Goal: Task Accomplishment & Management: Use online tool/utility

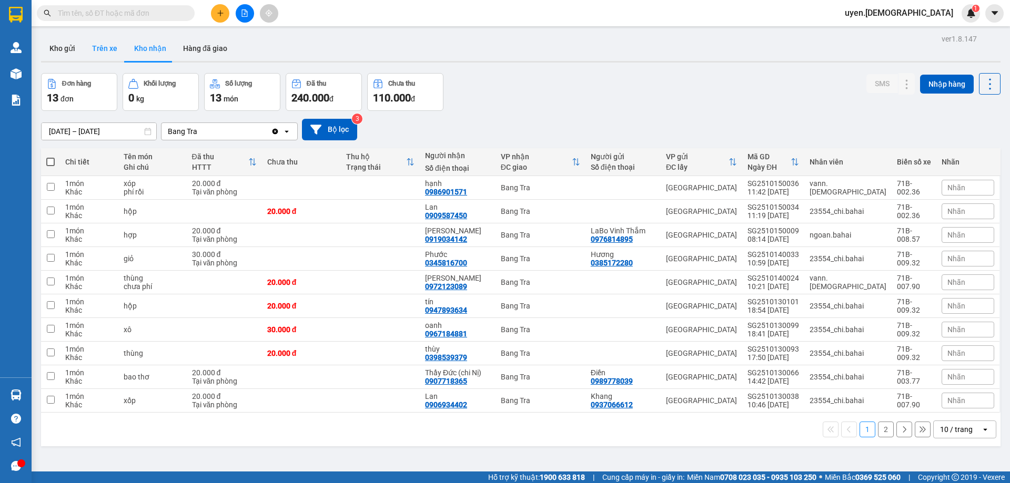
click at [106, 49] on button "Trên xe" at bounding box center [105, 48] width 42 height 25
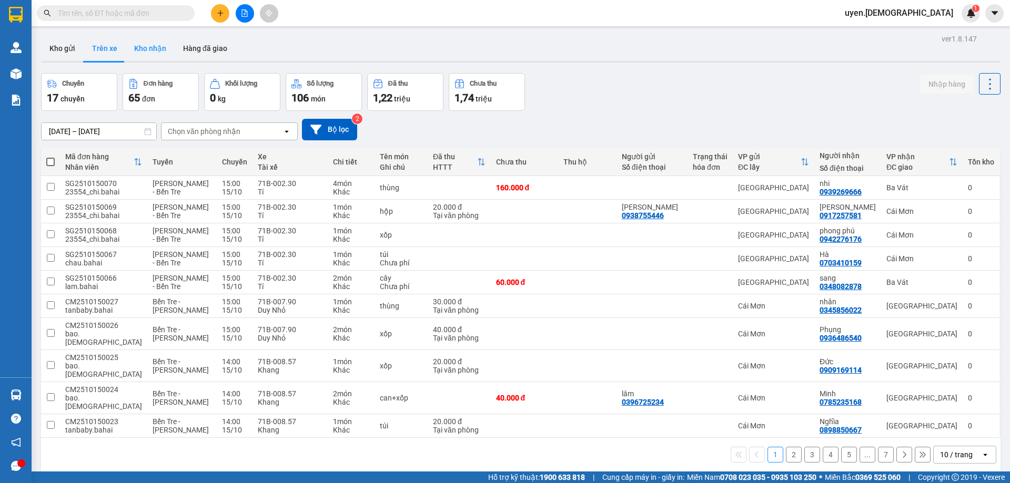
click at [147, 51] on button "Kho nhận" at bounding box center [150, 48] width 49 height 25
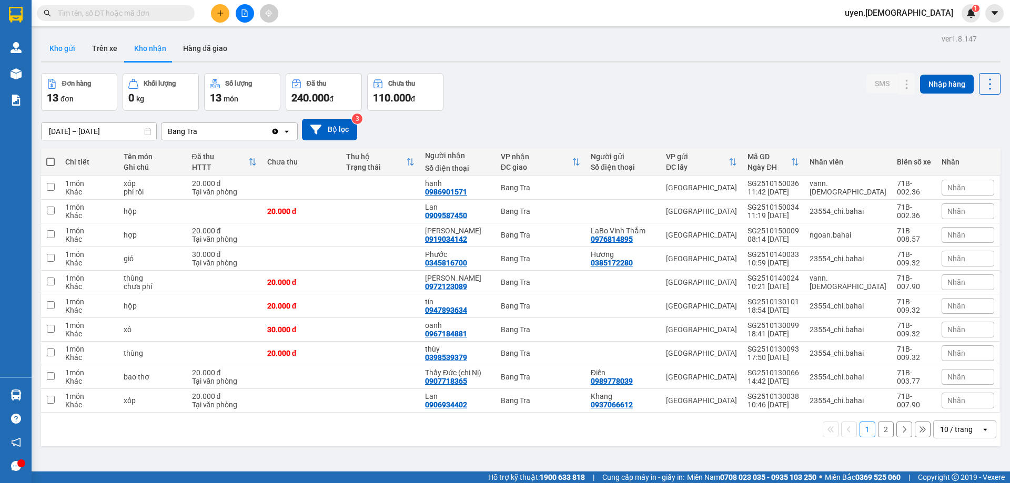
click at [60, 57] on button "Kho gửi" at bounding box center [62, 48] width 43 height 25
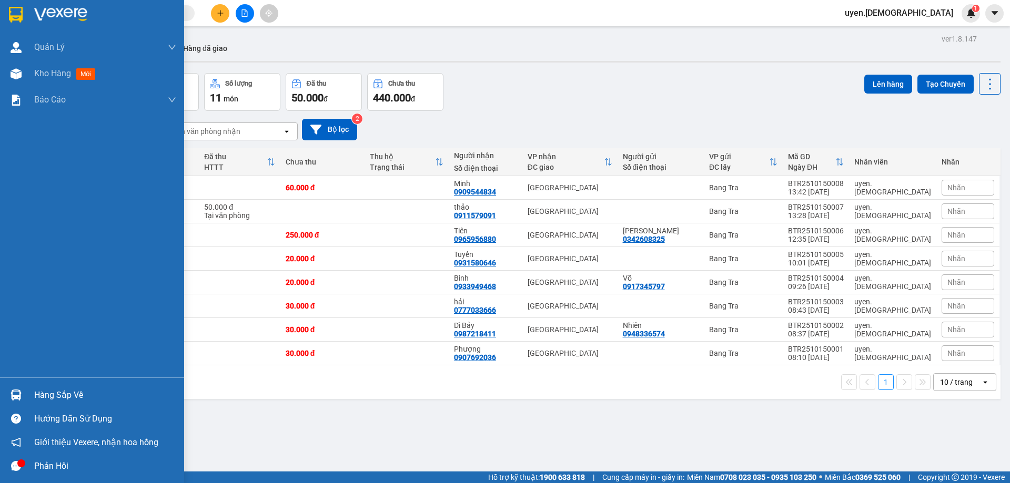
click at [27, 400] on div "Hàng sắp về" at bounding box center [92, 395] width 184 height 24
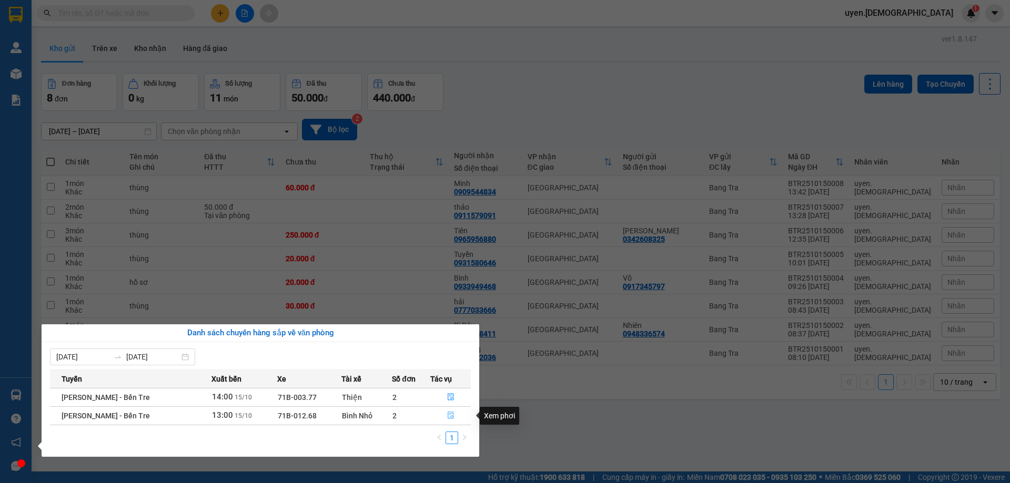
click at [448, 414] on icon "file-done" at bounding box center [451, 415] width 6 height 7
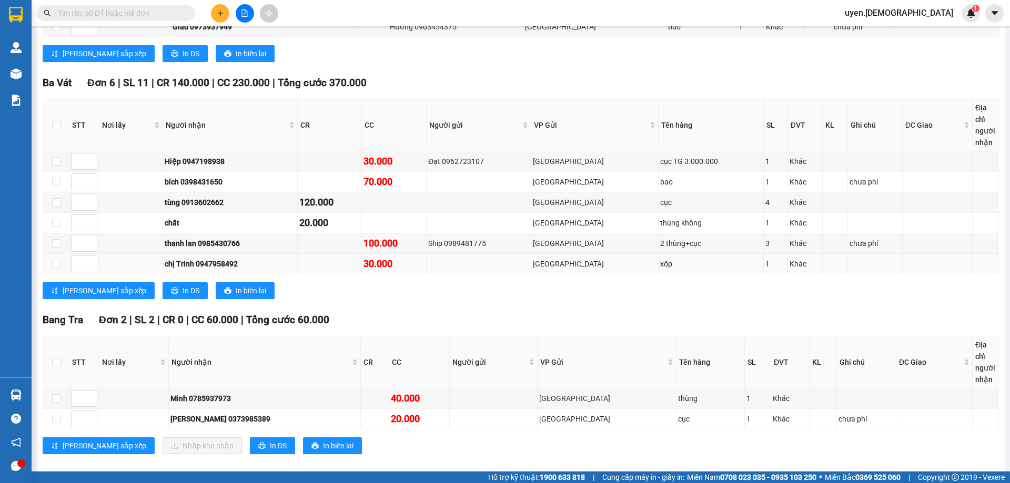
scroll to position [300, 0]
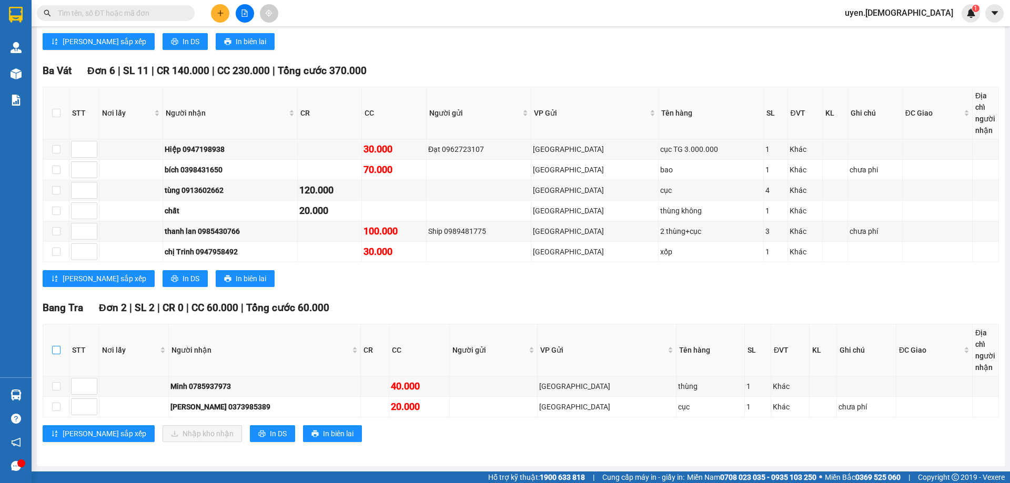
click at [54, 351] on input "checkbox" at bounding box center [56, 350] width 8 height 8
checkbox input "true"
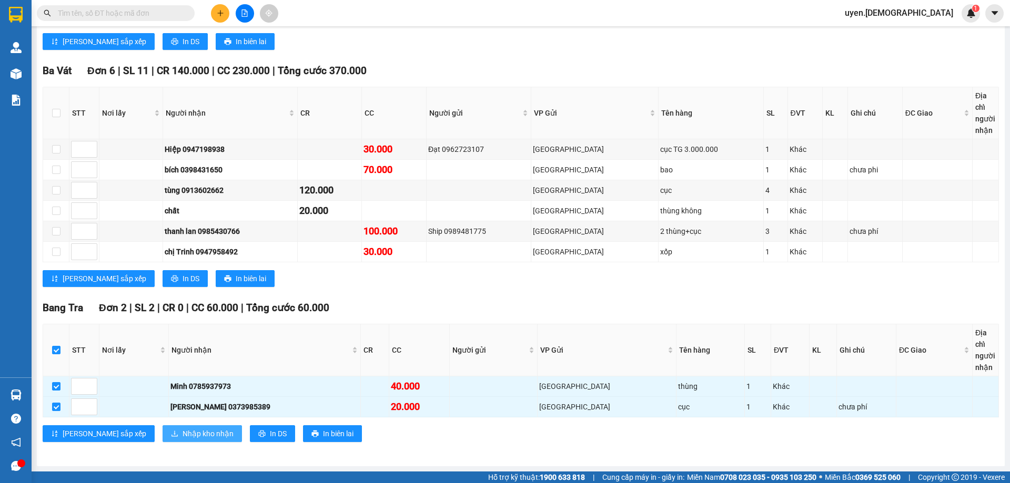
click at [182, 435] on span "Nhập kho nhận" at bounding box center [207, 434] width 51 height 12
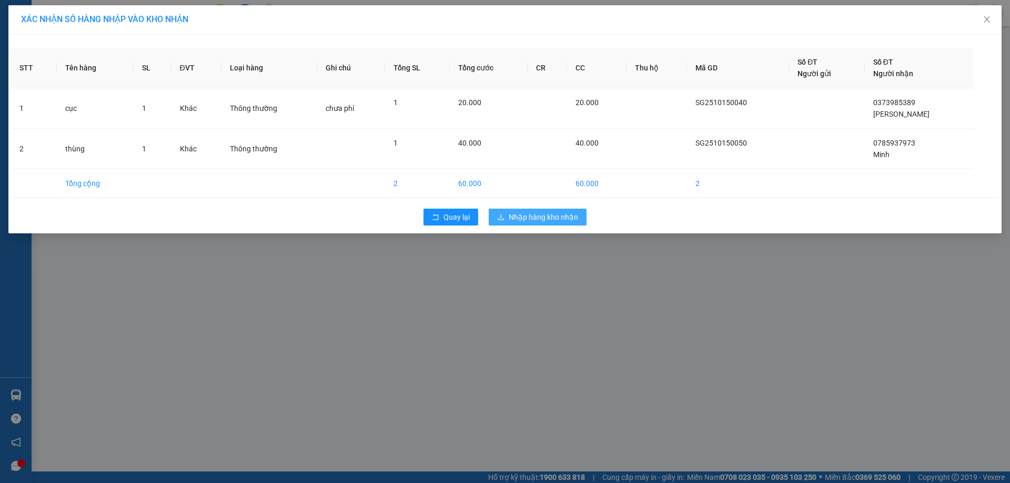
click at [517, 216] on span "Nhập hàng kho nhận" at bounding box center [543, 217] width 69 height 12
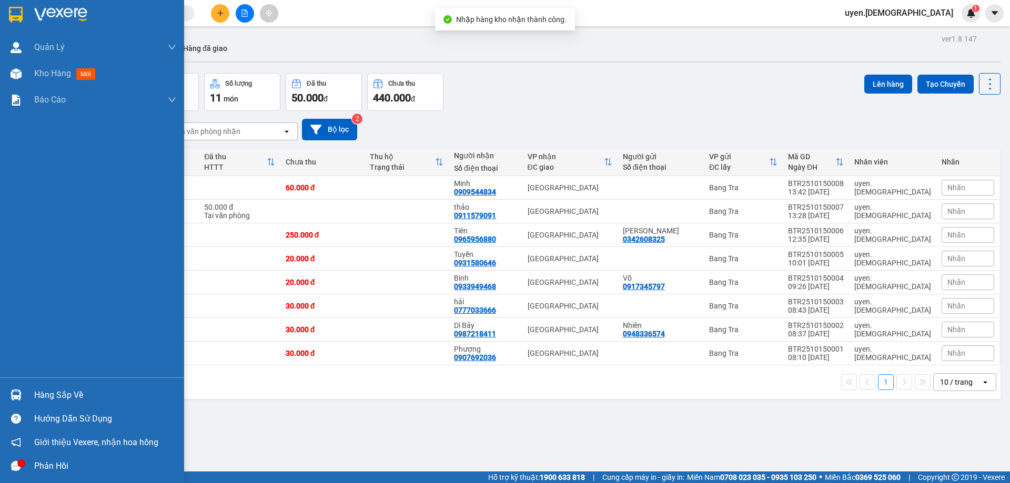
click at [49, 391] on div "Hàng sắp về" at bounding box center [105, 396] width 142 height 16
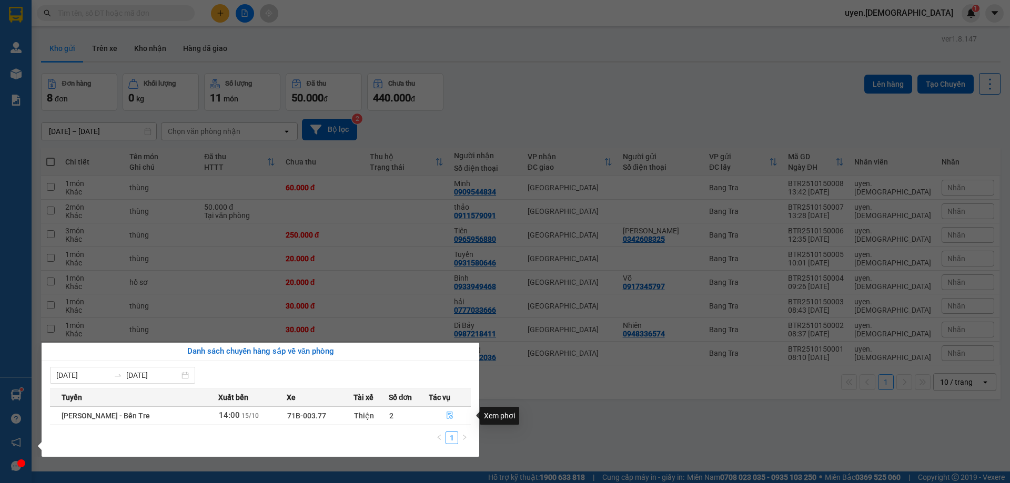
click at [448, 413] on icon "file-done" at bounding box center [449, 415] width 7 height 7
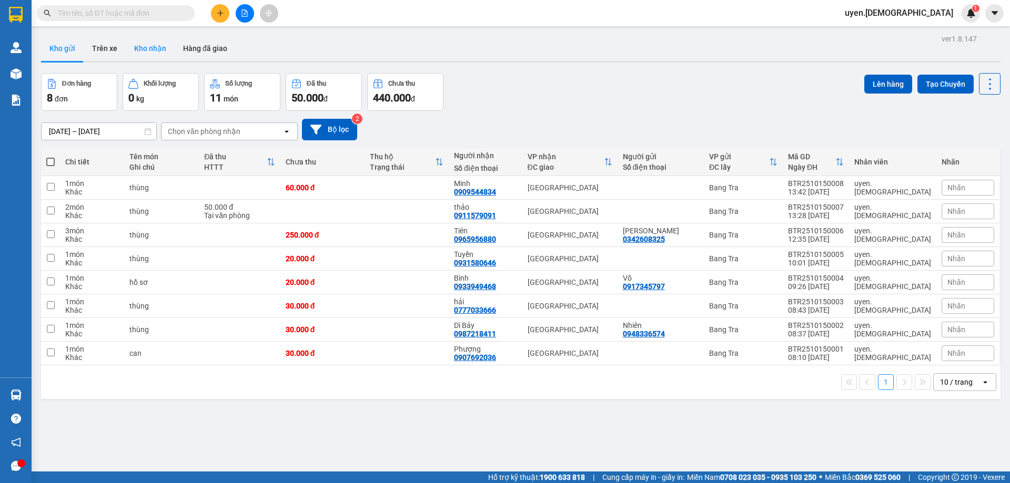
click at [148, 49] on button "Kho nhận" at bounding box center [150, 48] width 49 height 25
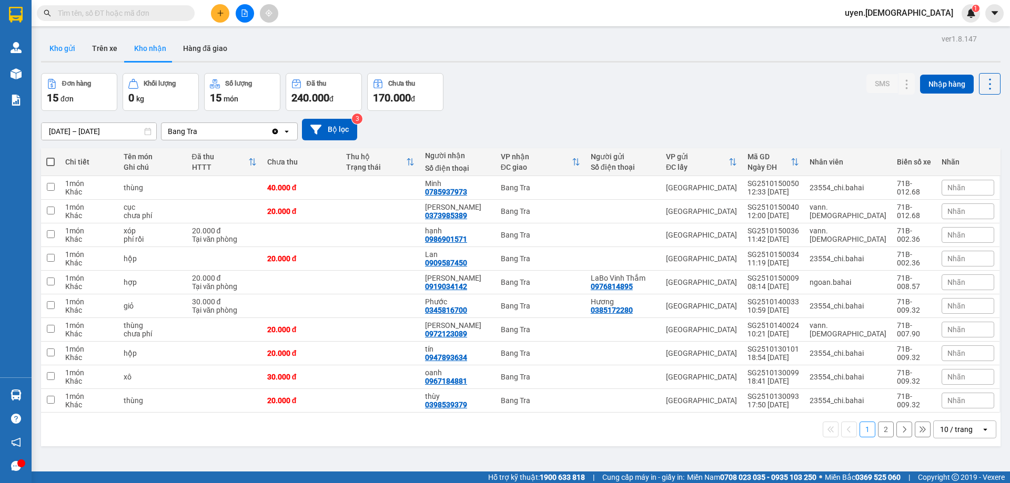
click at [64, 56] on button "Kho gửi" at bounding box center [62, 48] width 43 height 25
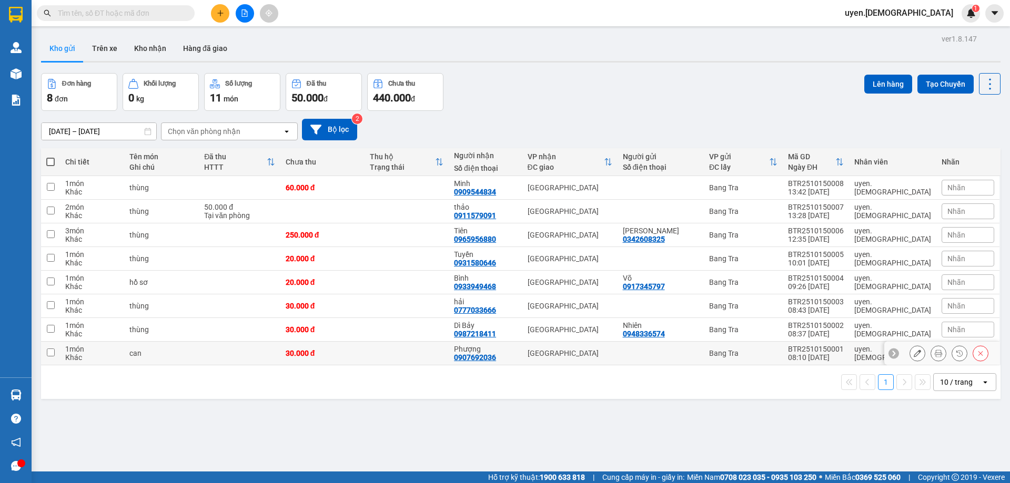
click at [359, 351] on div "30.000 đ" at bounding box center [323, 353] width 74 height 8
checkbox input "true"
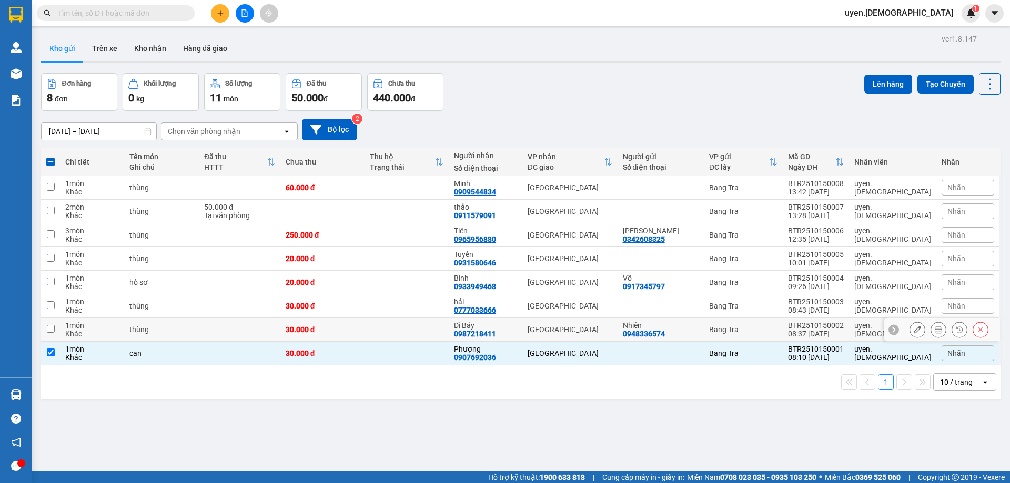
click at [359, 333] on div "30.000 đ" at bounding box center [323, 330] width 74 height 8
checkbox input "true"
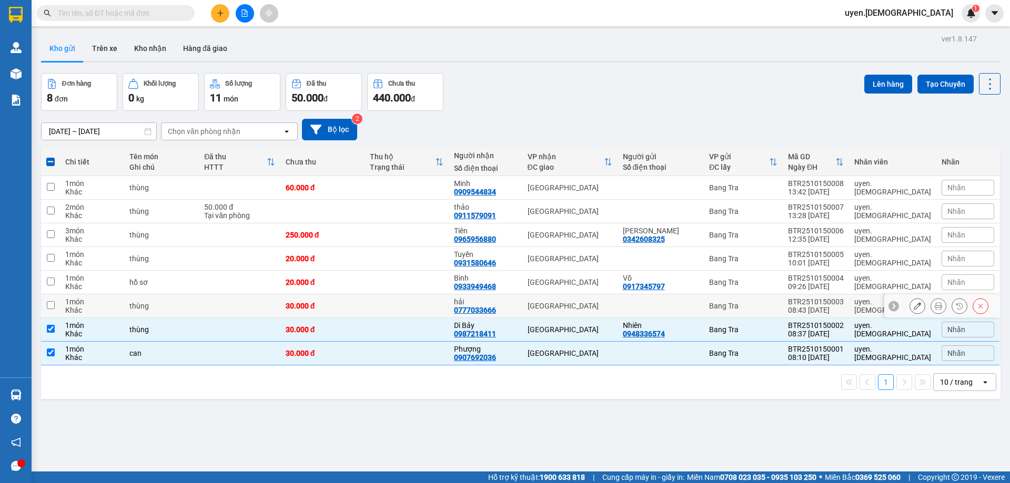
click at [393, 308] on td at bounding box center [406, 306] width 84 height 24
checkbox input "true"
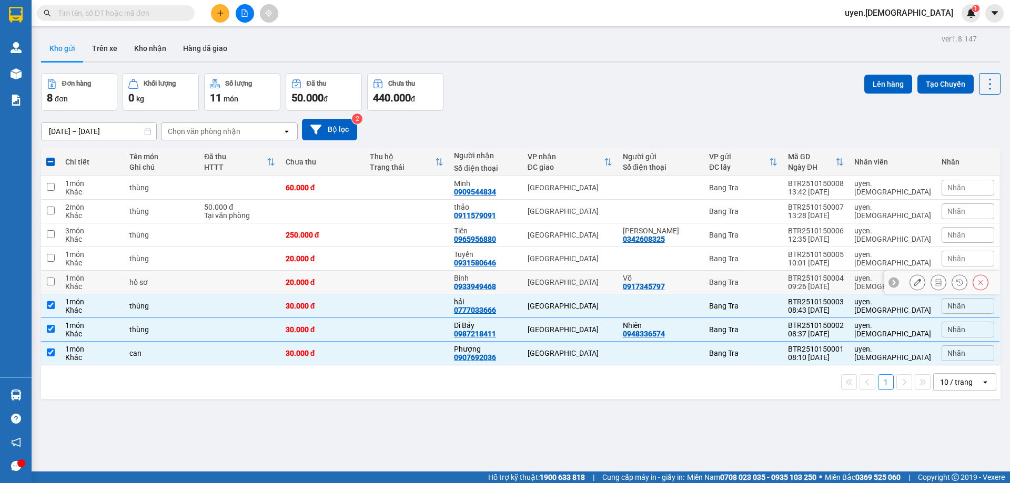
click at [449, 287] on td at bounding box center [406, 283] width 84 height 24
checkbox input "true"
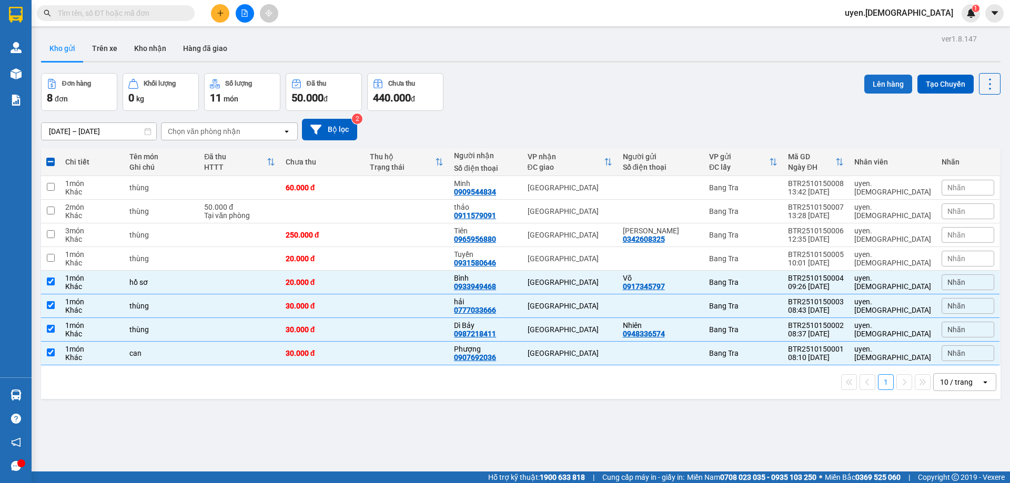
click at [875, 90] on button "Lên hàng" at bounding box center [888, 84] width 48 height 19
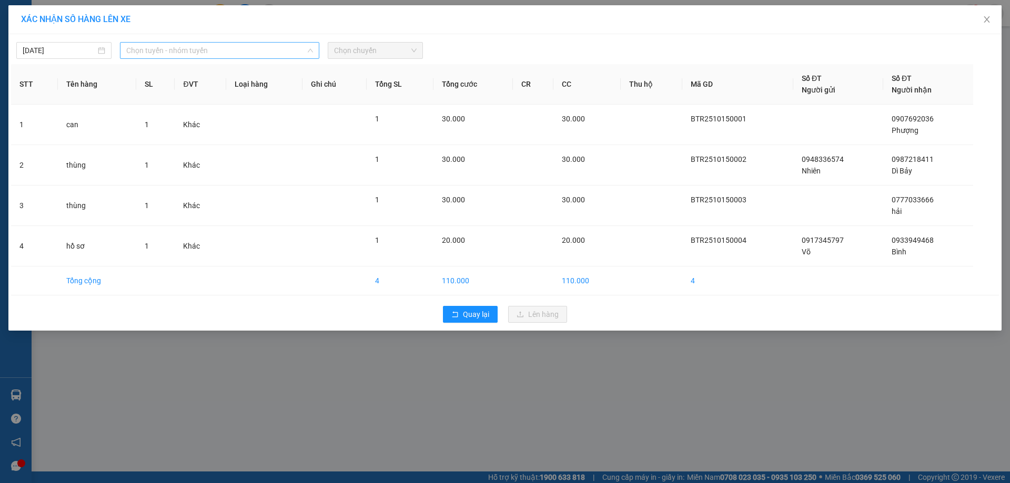
click at [144, 46] on span "Chọn tuyến - nhóm tuyến" at bounding box center [219, 51] width 187 height 16
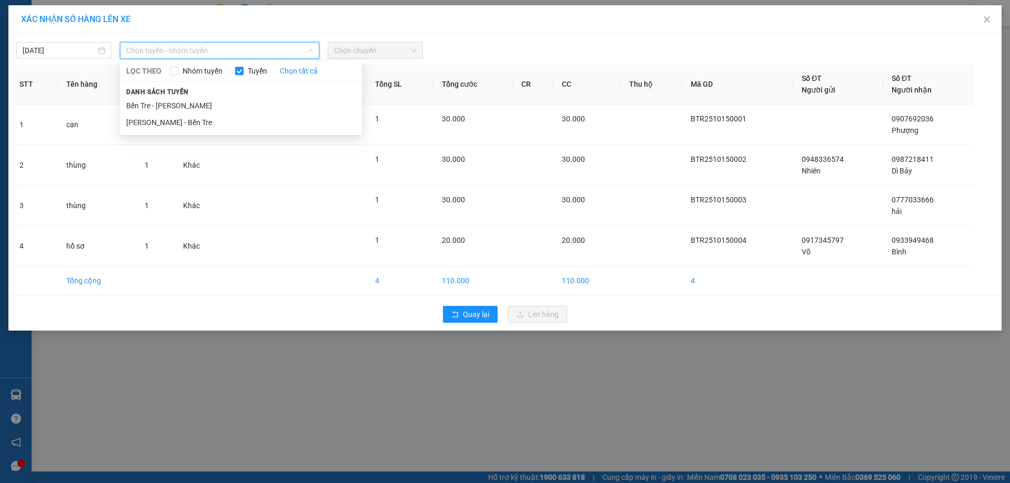
drag, startPoint x: 140, startPoint y: 102, endPoint x: 250, endPoint y: 76, distance: 113.5
click at [140, 101] on li "Bến Tre - [PERSON_NAME]" at bounding box center [241, 105] width 242 height 17
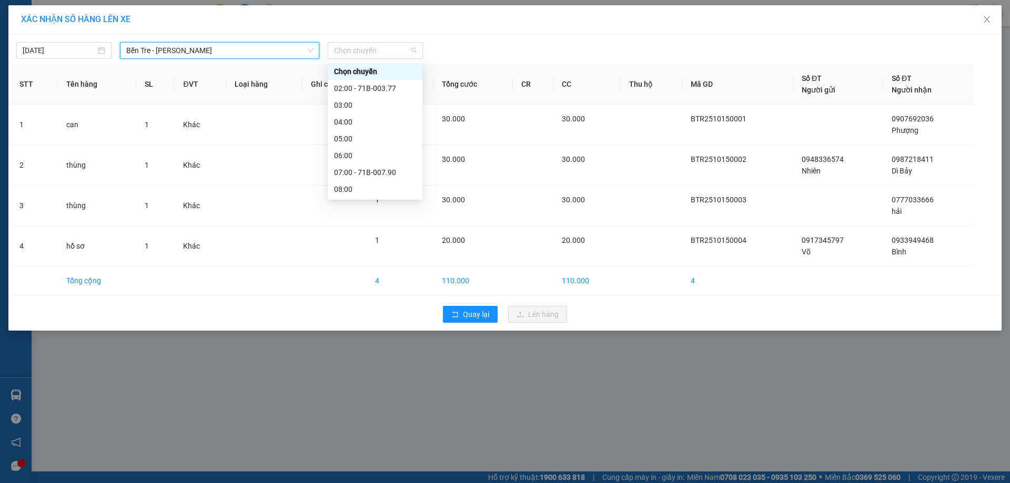
drag, startPoint x: 345, startPoint y: 49, endPoint x: 352, endPoint y: 97, distance: 47.8
click at [345, 54] on span "Chọn chuyến" at bounding box center [375, 51] width 83 height 16
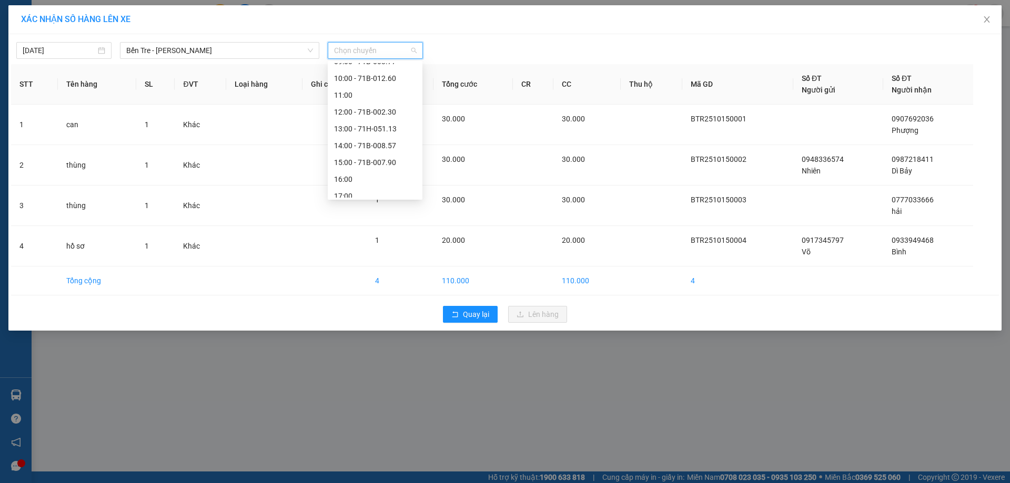
scroll to position [151, 0]
click at [361, 74] on div "10:00 - 71B-012.60" at bounding box center [375, 72] width 82 height 12
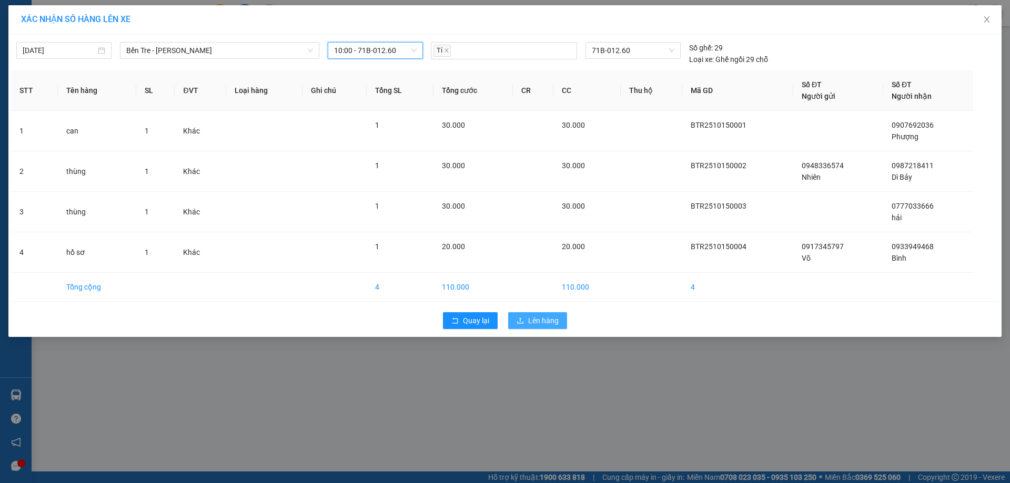
click at [540, 323] on span "Lên hàng" at bounding box center [543, 321] width 31 height 12
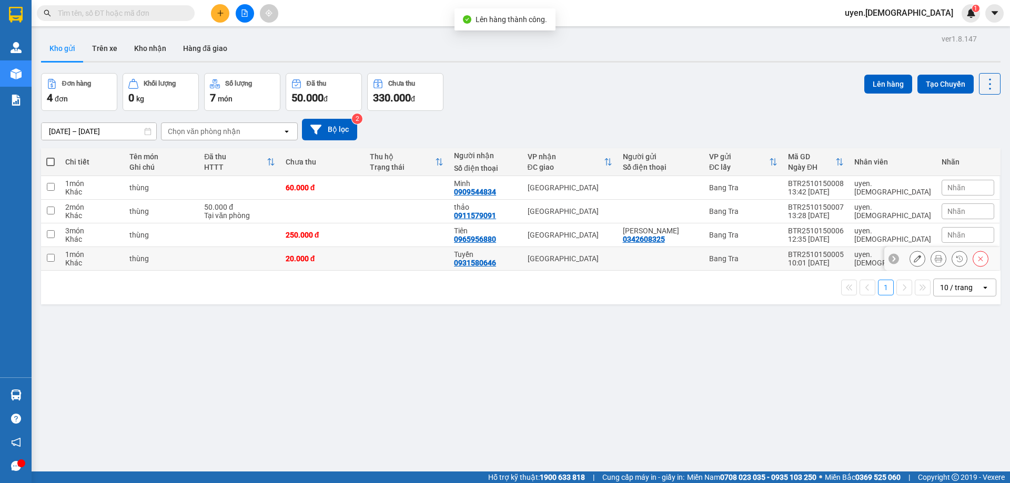
click at [449, 259] on td at bounding box center [406, 259] width 84 height 24
checkbox input "true"
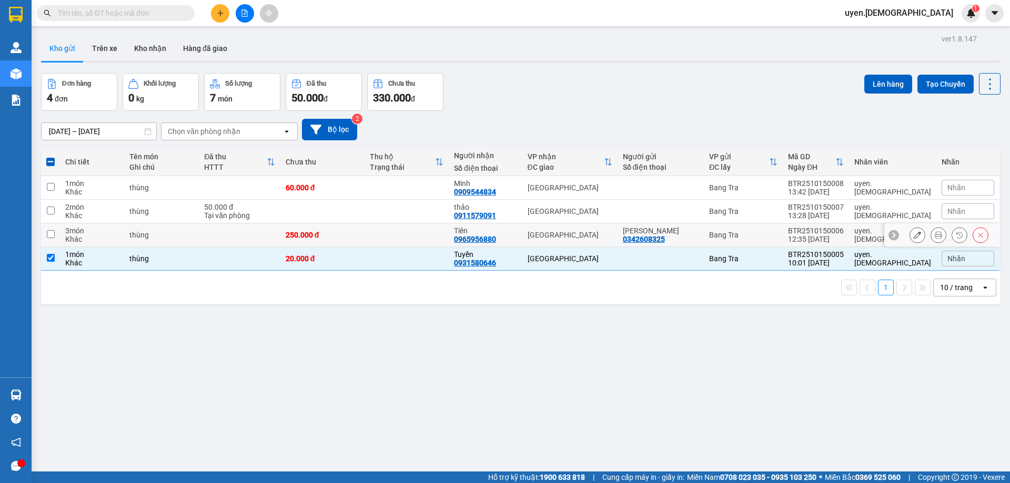
click at [449, 231] on td at bounding box center [406, 236] width 84 height 24
checkbox input "true"
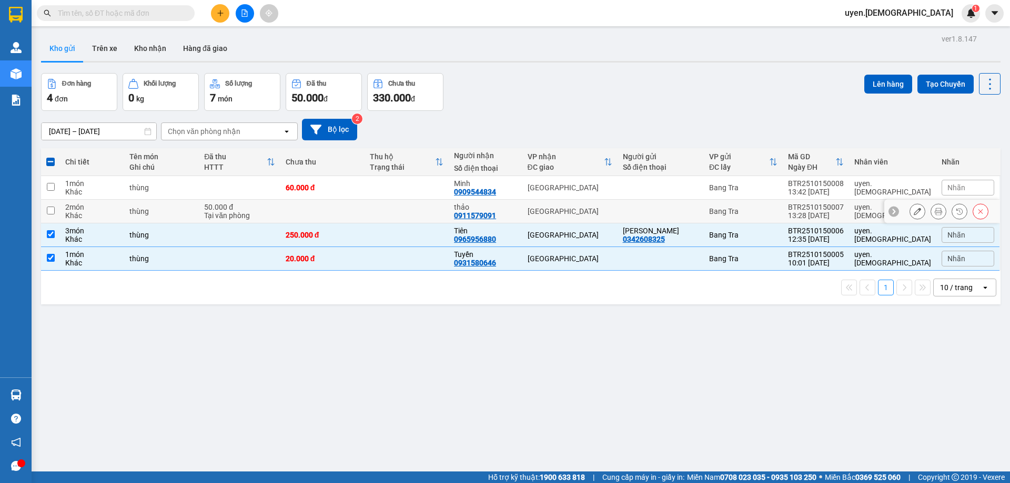
click at [449, 217] on td at bounding box center [406, 212] width 84 height 24
checkbox input "true"
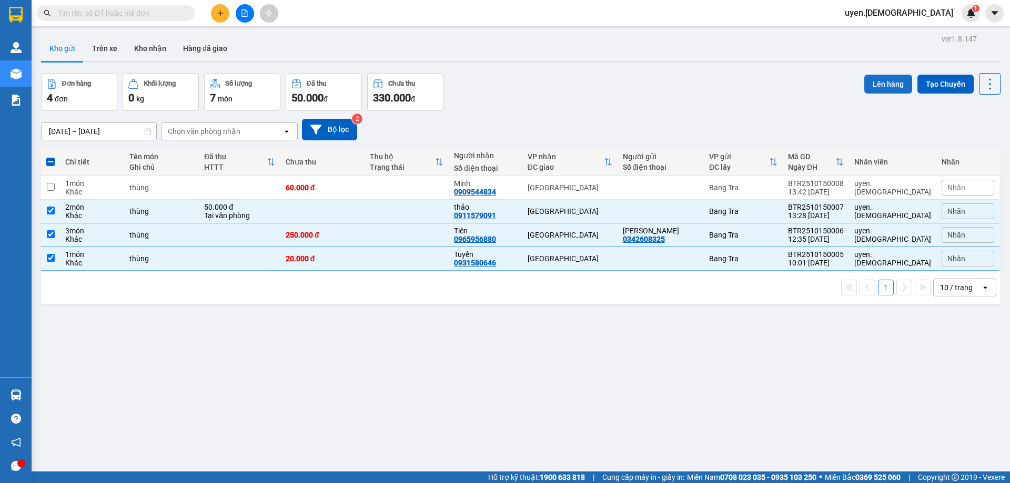
drag, startPoint x: 889, startPoint y: 86, endPoint x: 883, endPoint y: 87, distance: 6.0
click at [883, 87] on button "Lên hàng" at bounding box center [888, 84] width 48 height 19
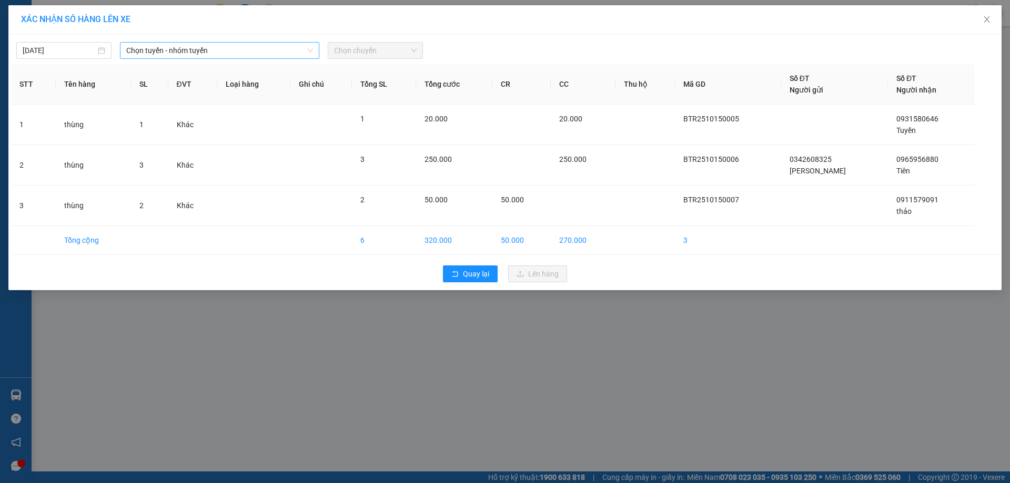
drag, startPoint x: 218, startPoint y: 54, endPoint x: 207, endPoint y: 57, distance: 11.1
click at [215, 55] on span "Chọn tuyến - nhóm tuyến" at bounding box center [219, 51] width 187 height 16
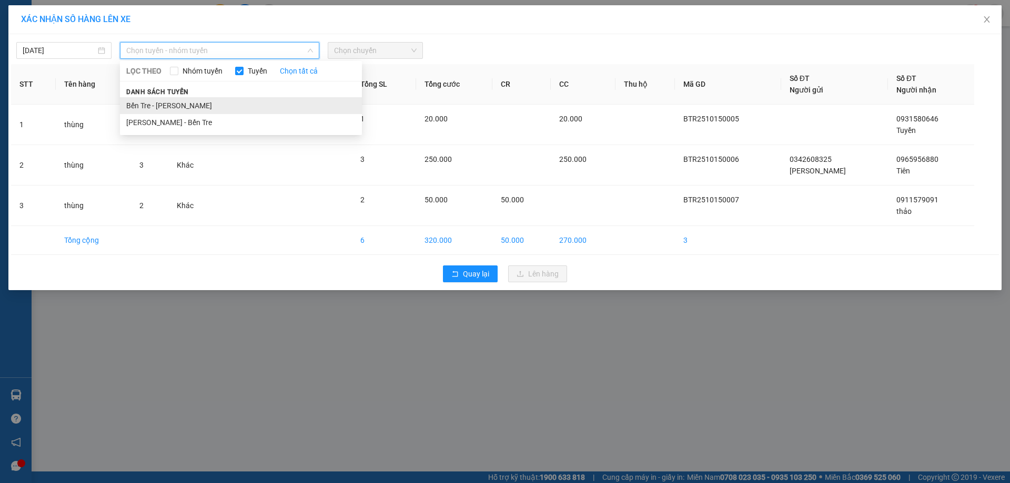
drag, startPoint x: 163, startPoint y: 105, endPoint x: 276, endPoint y: 75, distance: 117.0
click at [164, 105] on li "Bến Tre - [PERSON_NAME]" at bounding box center [241, 105] width 242 height 17
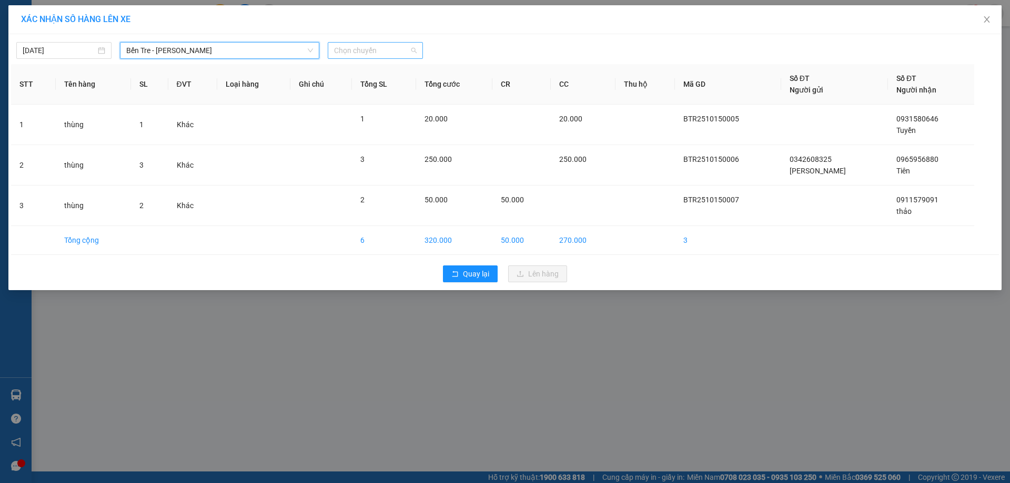
click at [334, 47] on span "Chọn chuyến" at bounding box center [375, 51] width 83 height 16
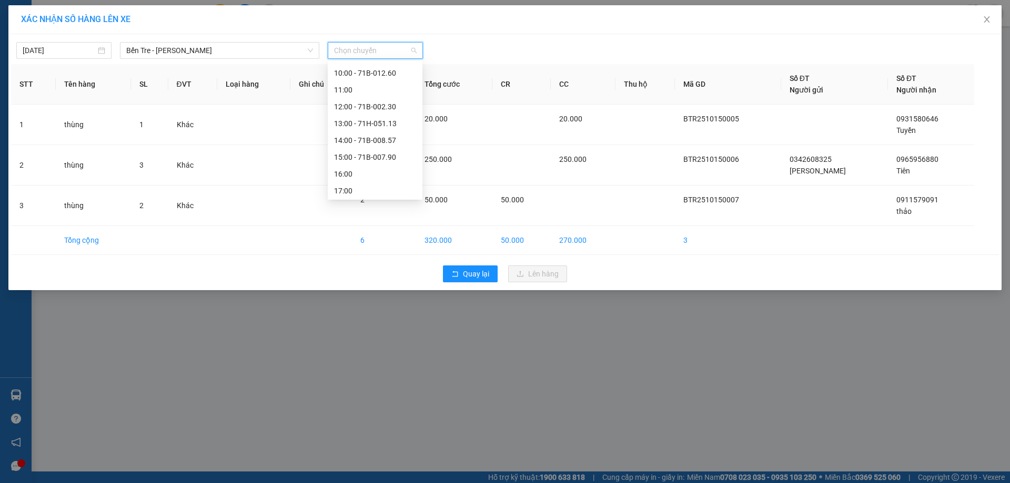
scroll to position [151, 0]
click at [368, 138] on div "14:00 - 71B-008.57" at bounding box center [375, 139] width 82 height 12
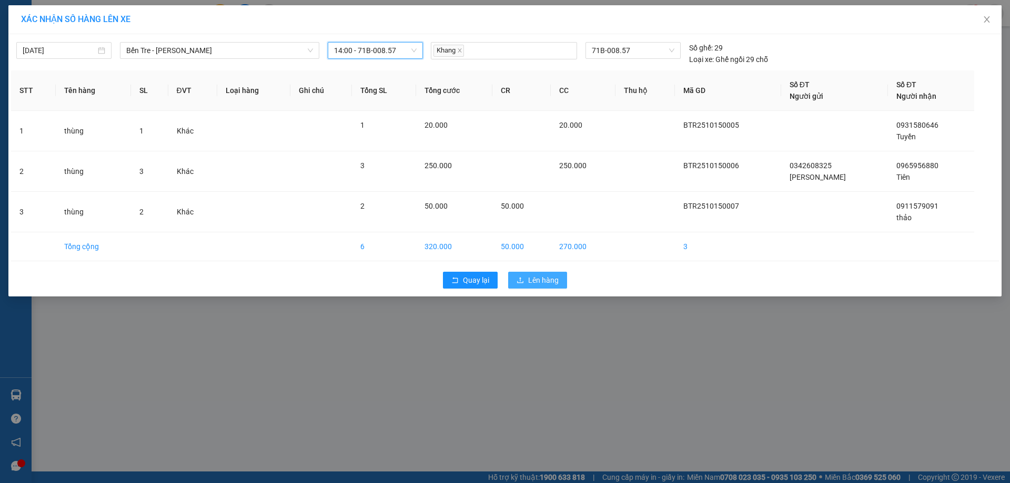
click at [517, 285] on button "Lên hàng" at bounding box center [537, 280] width 59 height 17
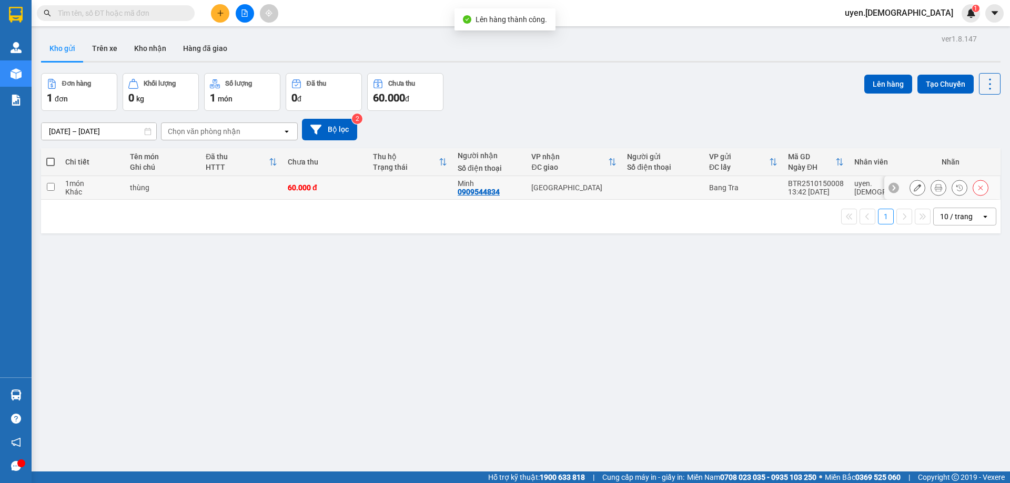
click at [448, 185] on td at bounding box center [410, 188] width 85 height 24
checkbox input "true"
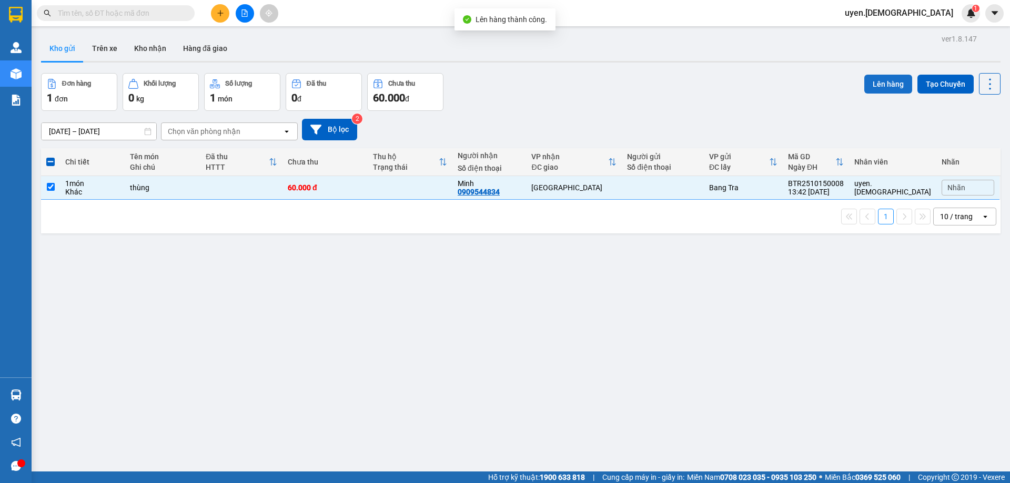
click at [872, 79] on button "Lên hàng" at bounding box center [888, 84] width 48 height 19
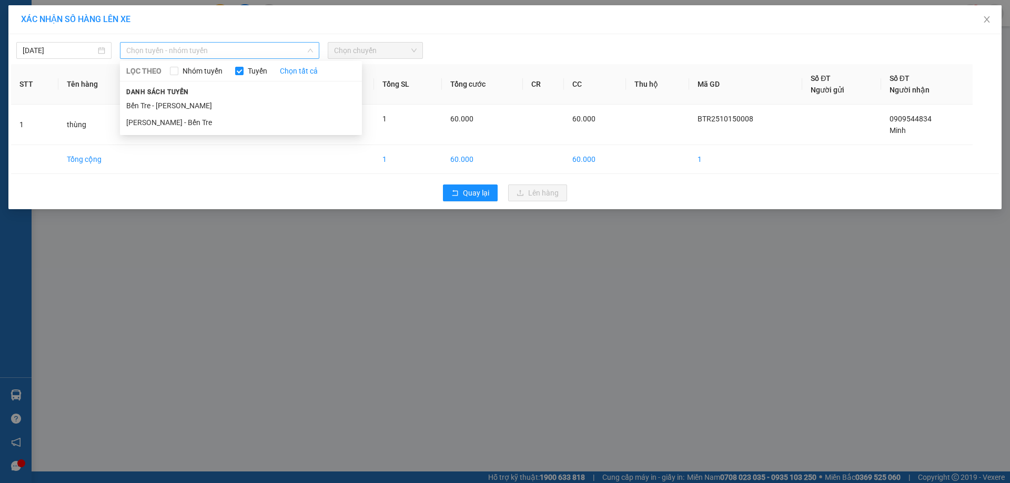
click at [276, 54] on span "Chọn tuyến - nhóm tuyến" at bounding box center [219, 51] width 187 height 16
click at [191, 105] on li "Bến Tre - [PERSON_NAME]" at bounding box center [241, 105] width 242 height 17
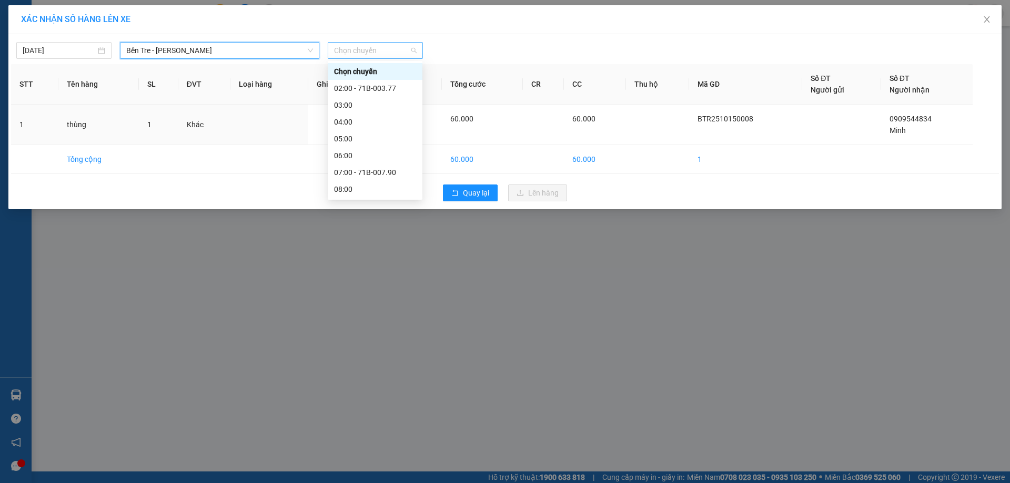
drag, startPoint x: 330, startPoint y: 55, endPoint x: 361, endPoint y: 70, distance: 34.8
click at [331, 55] on div "Chọn chuyến" at bounding box center [375, 50] width 95 height 17
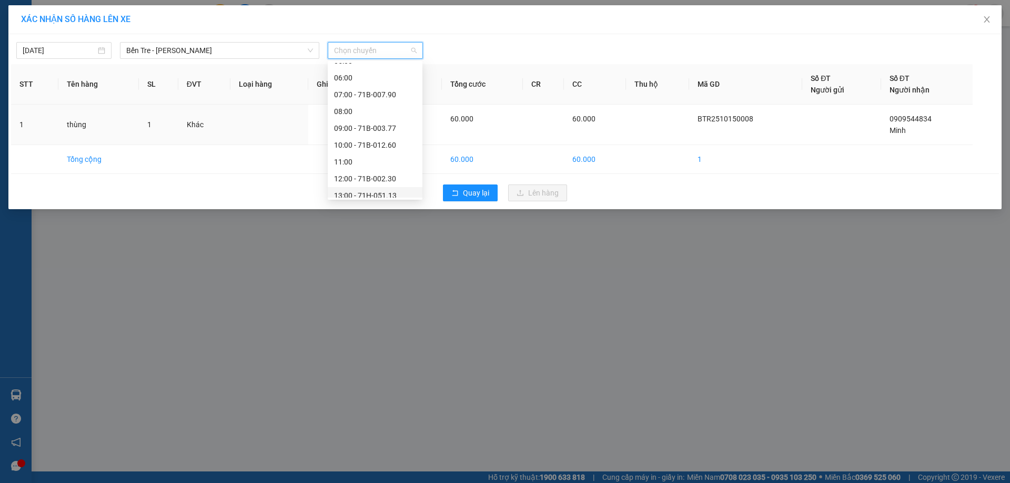
scroll to position [151, 0]
click at [395, 152] on div "15:00 - 71B-007.90" at bounding box center [375, 156] width 82 height 12
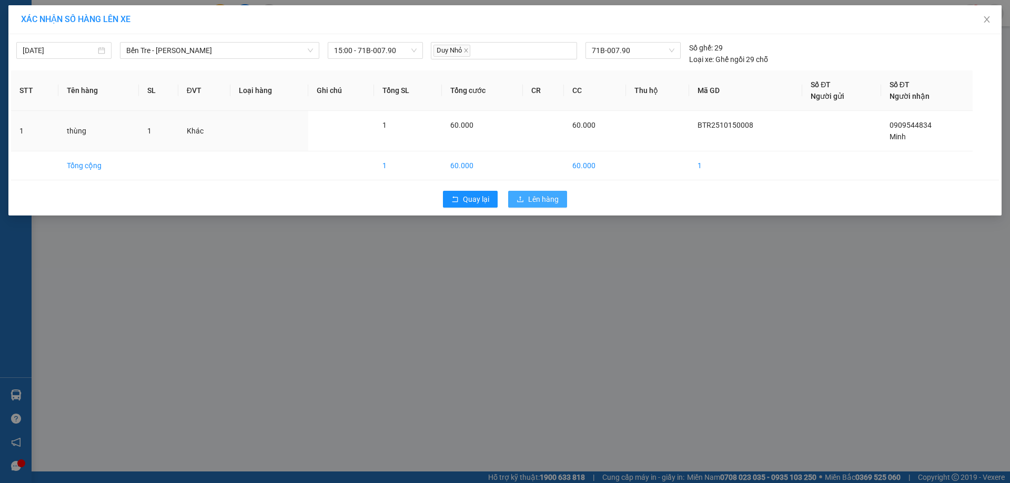
click at [557, 202] on span "Lên hàng" at bounding box center [543, 200] width 31 height 12
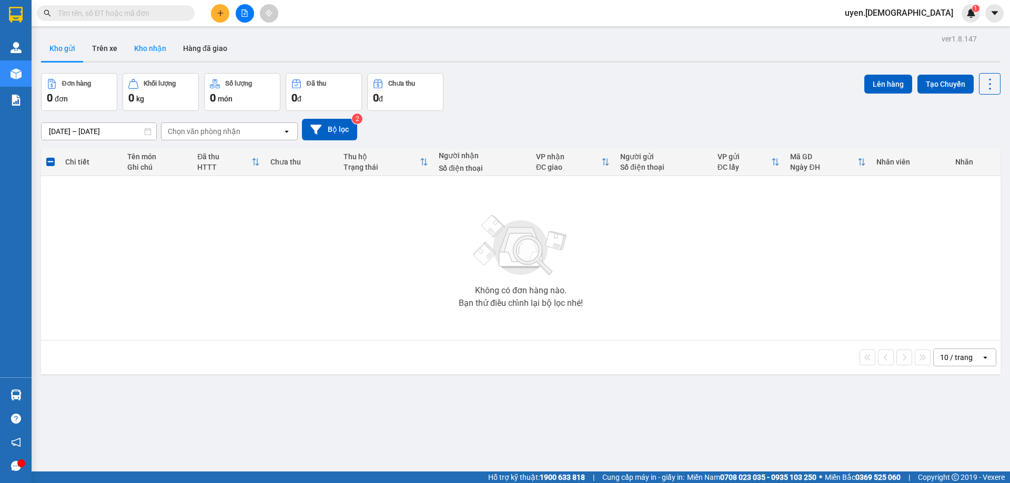
click at [146, 45] on button "Kho nhận" at bounding box center [150, 48] width 49 height 25
